Goal: Navigation & Orientation: Find specific page/section

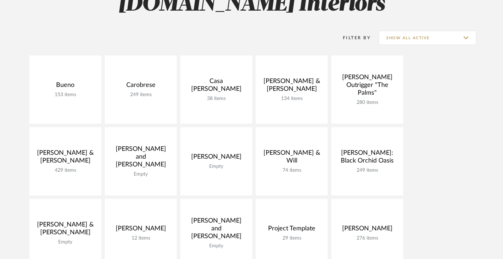
scroll to position [120, 0]
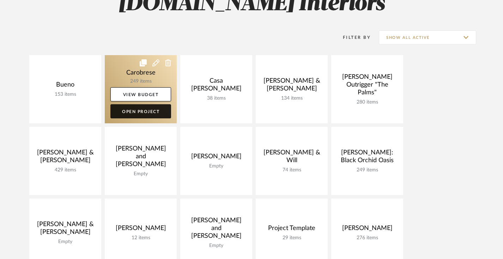
click at [138, 110] on link "Open Project" at bounding box center [140, 111] width 61 height 14
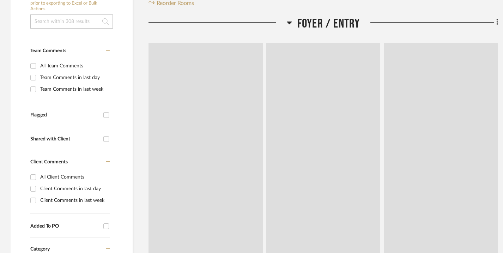
scroll to position [191, 0]
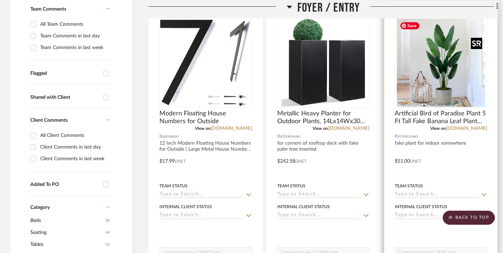
click at [447, 92] on img "0" at bounding box center [441, 63] width 88 height 88
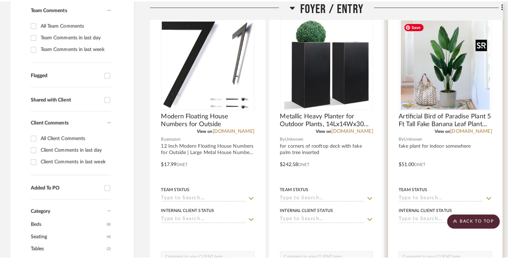
scroll to position [0, 0]
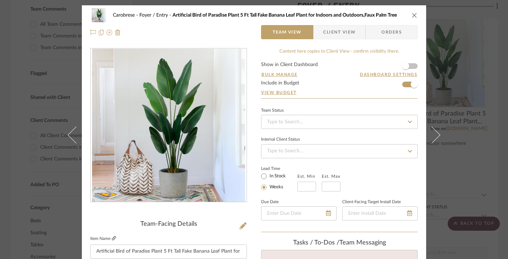
click at [113, 238] on icon at bounding box center [114, 238] width 4 height 4
click at [412, 16] on icon "close" at bounding box center [415, 15] width 6 height 6
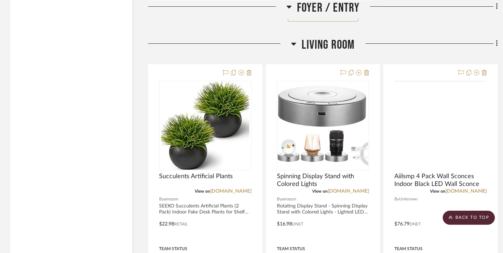
scroll to position [1137, 0]
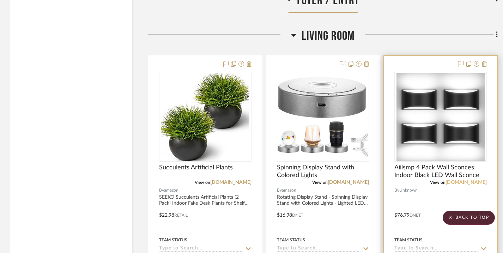
click at [480, 181] on link "a.co" at bounding box center [466, 182] width 41 height 5
